Goal: Task Accomplishment & Management: Use online tool/utility

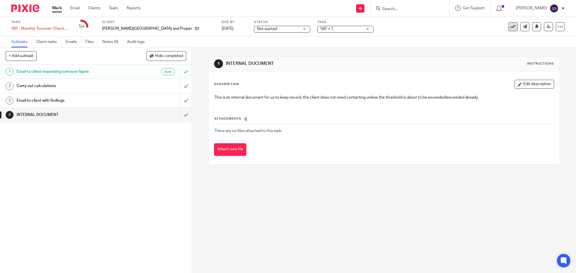
click at [510, 25] on icon at bounding box center [513, 27] width 6 height 6
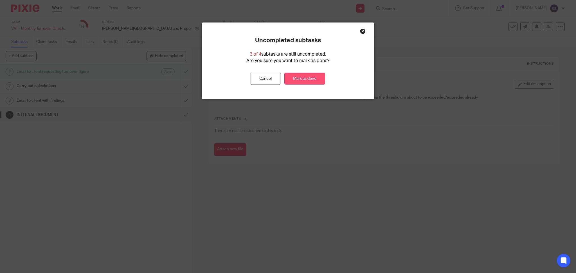
click at [294, 76] on link "Mark as done" at bounding box center [304, 79] width 41 height 12
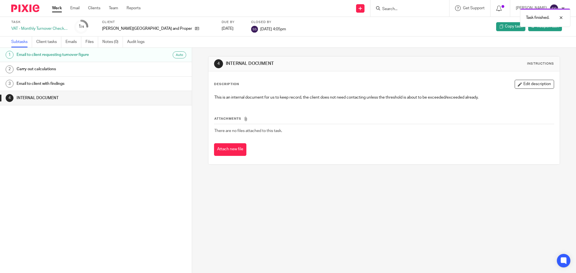
click at [57, 13] on div "Work Email Clients Team Reports Work Email Clients Team Reports Settings" at bounding box center [97, 8] width 103 height 17
click at [56, 7] on link "Work" at bounding box center [57, 8] width 10 height 6
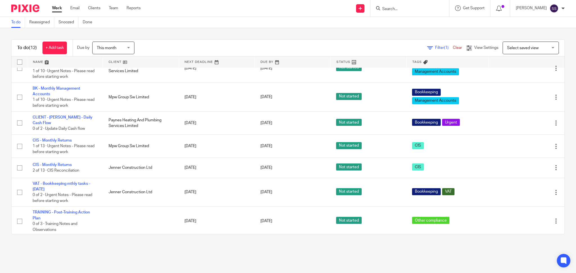
scroll to position [150, 0]
